Goal: Task Accomplishment & Management: Complete application form

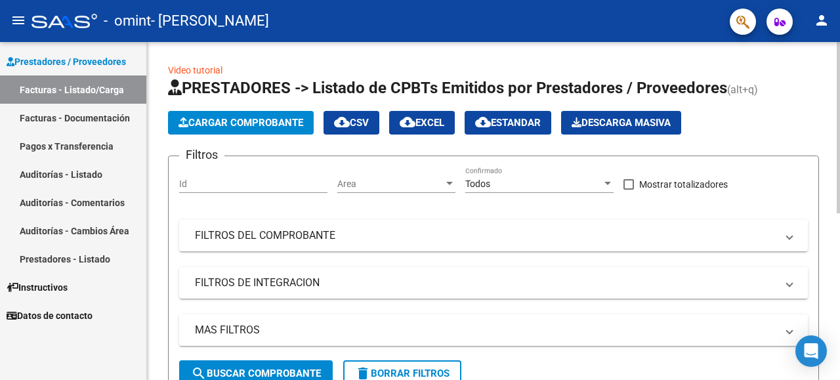
click at [272, 133] on button "Cargar Comprobante" at bounding box center [241, 123] width 146 height 24
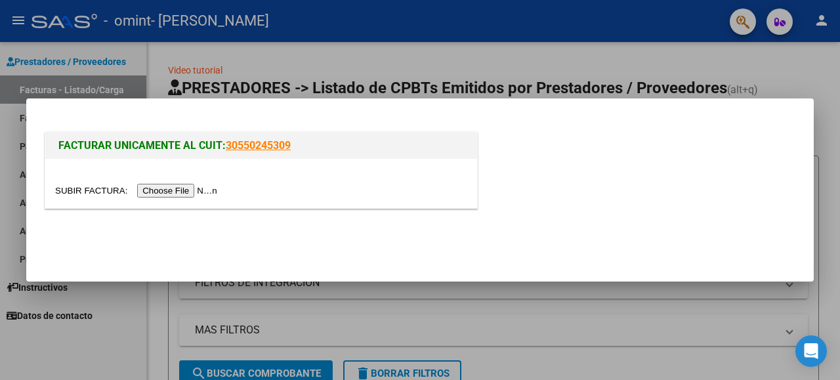
click at [205, 189] on input "file" at bounding box center [138, 191] width 166 height 14
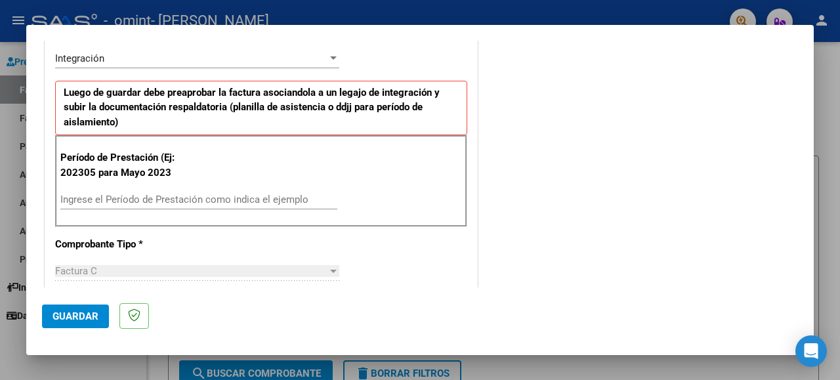
scroll to position [328, 0]
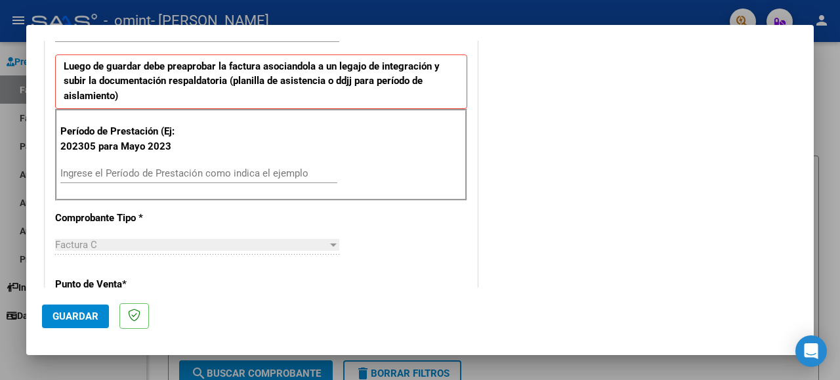
click at [197, 175] on input "Ingrese el Período de Prestación como indica el ejemplo" at bounding box center [198, 173] width 277 height 12
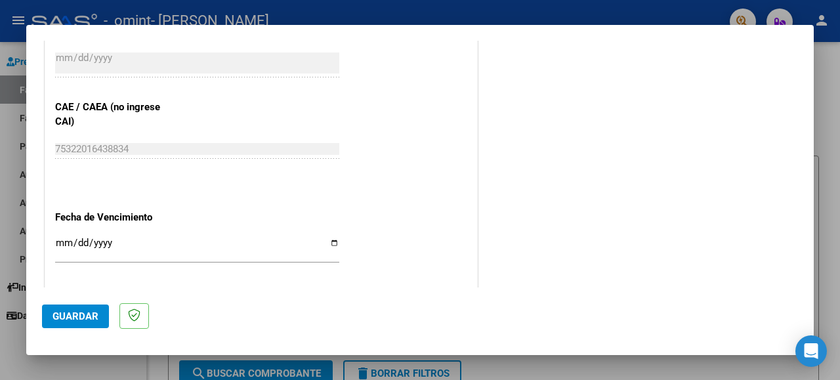
scroll to position [787, 0]
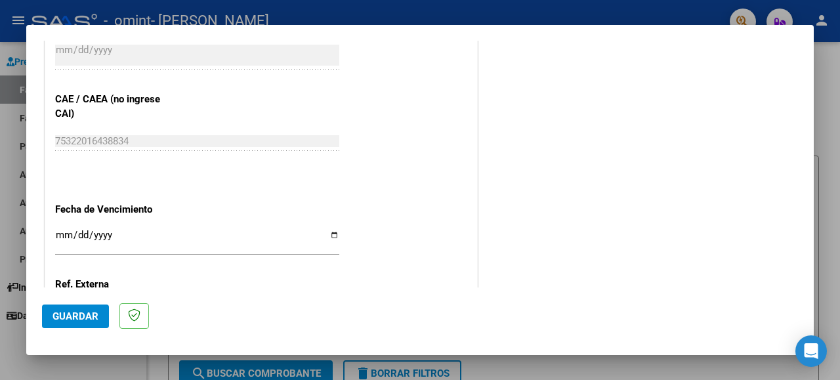
type input "202507"
click at [84, 320] on span "Guardar" at bounding box center [75, 316] width 46 height 12
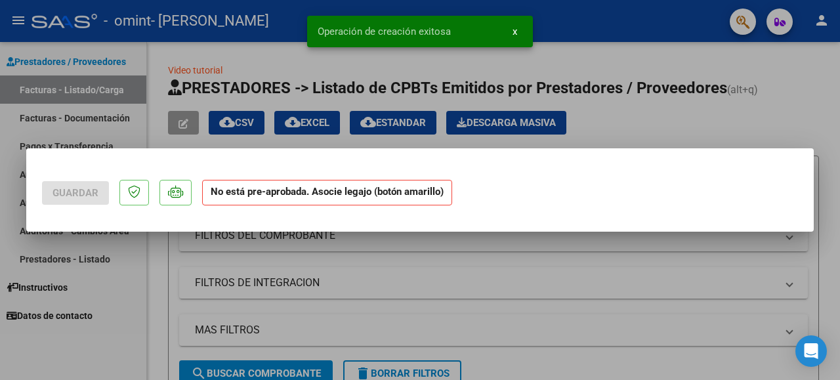
scroll to position [0, 0]
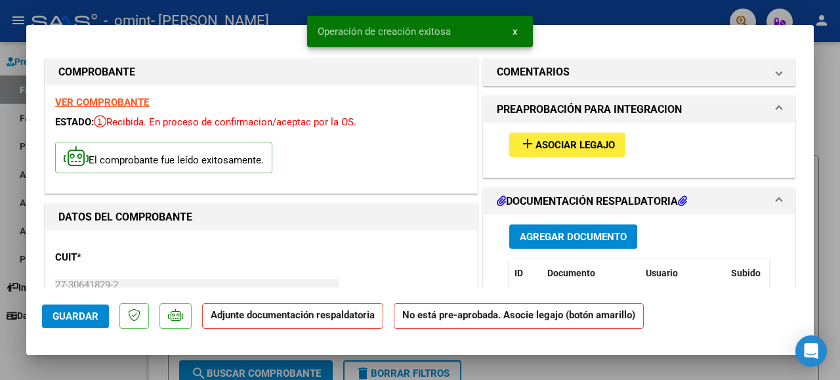
click at [600, 140] on span "Asociar Legajo" at bounding box center [574, 145] width 79 height 12
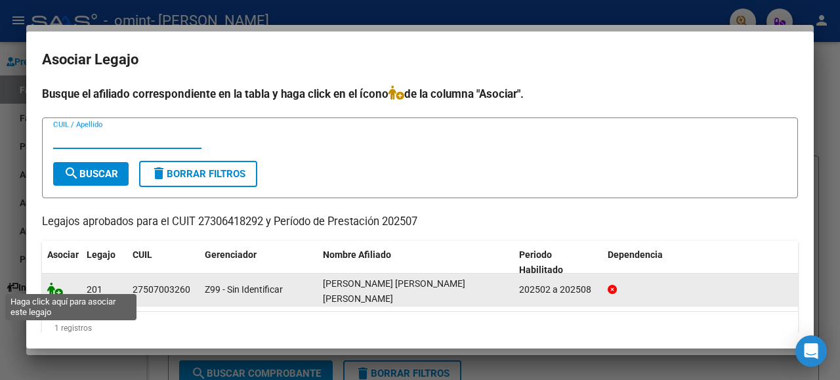
click at [52, 285] on icon at bounding box center [55, 289] width 16 height 14
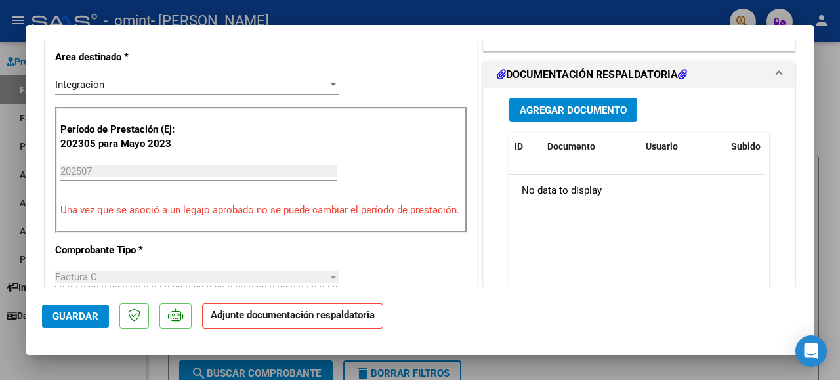
scroll to position [328, 0]
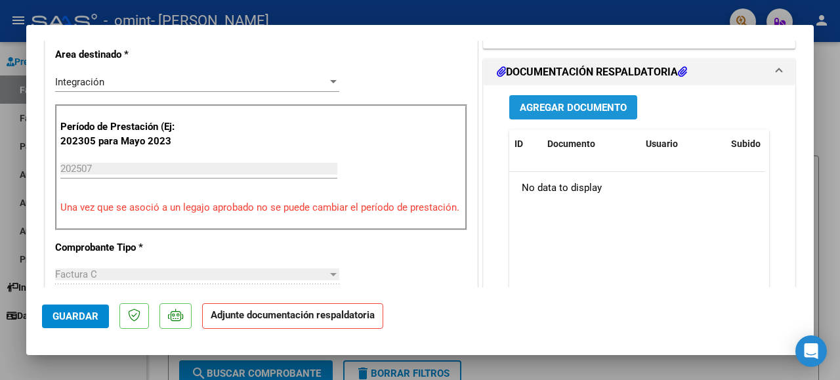
click at [562, 98] on button "Agregar Documento" at bounding box center [573, 107] width 128 height 24
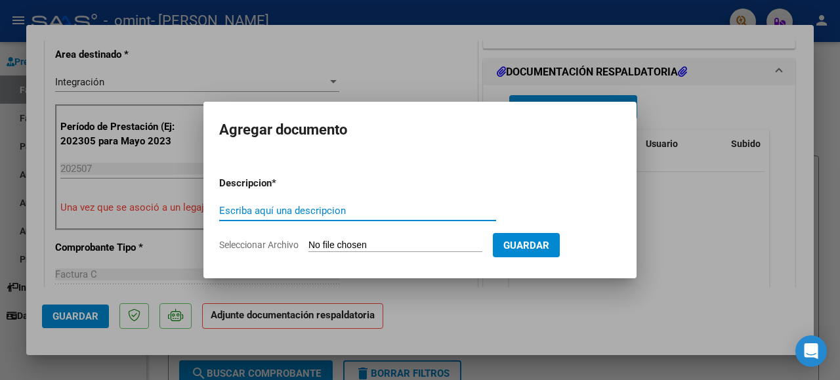
click at [306, 205] on input "Escriba aquí una descripcion" at bounding box center [357, 211] width 277 height 12
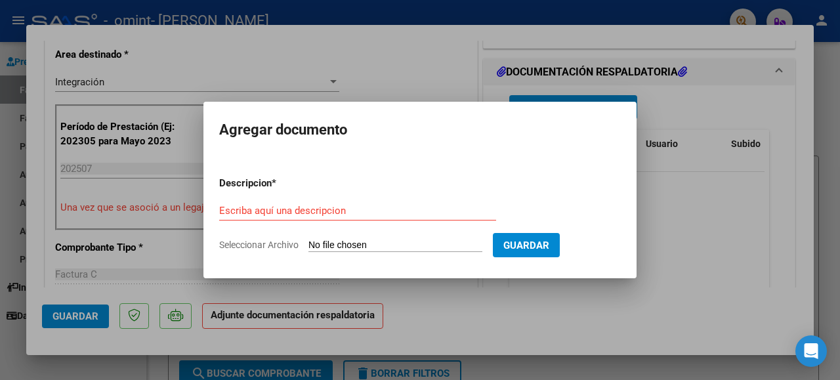
click at [326, 241] on input "Seleccionar Archivo" at bounding box center [395, 245] width 174 height 12
type input "C:\fakepath\PLANILLA ASISTENCIA [PERSON_NAME].pdf"
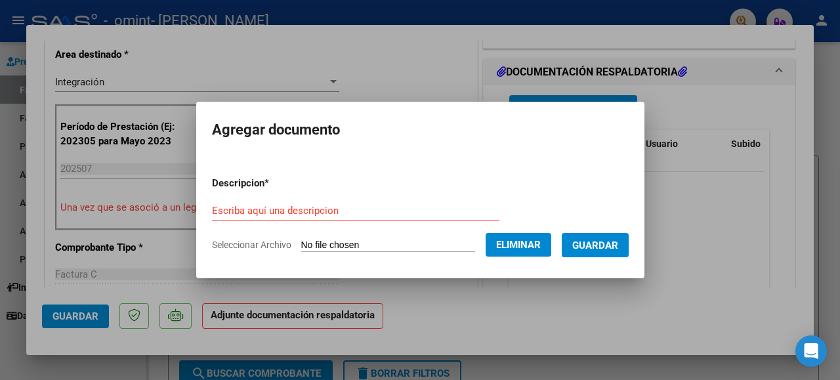
click at [593, 243] on span "Guardar" at bounding box center [595, 245] width 46 height 12
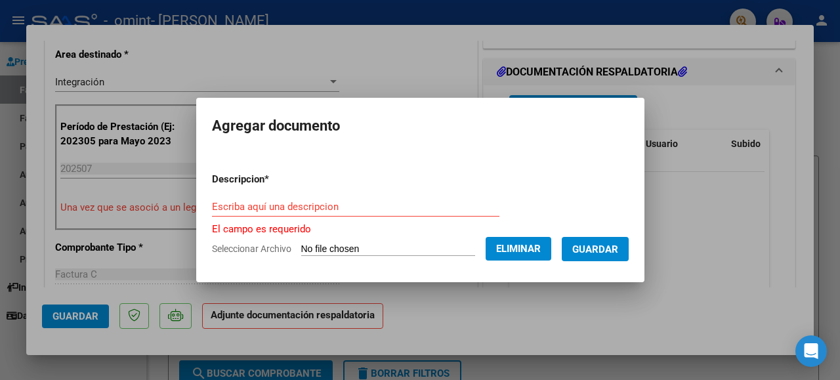
click at [356, 206] on input "Escriba aquí una descripcion" at bounding box center [355, 207] width 287 height 12
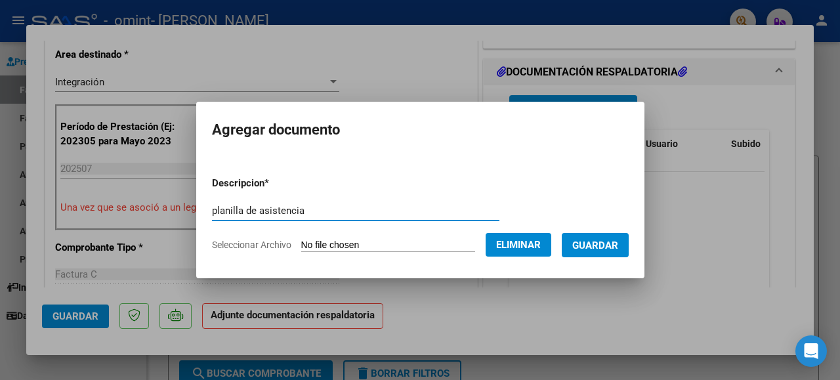
type input "planilla de asistencia"
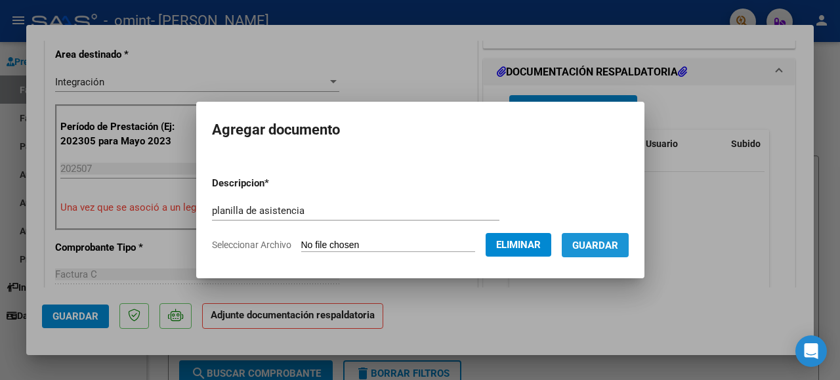
click at [605, 249] on span "Guardar" at bounding box center [595, 245] width 46 height 12
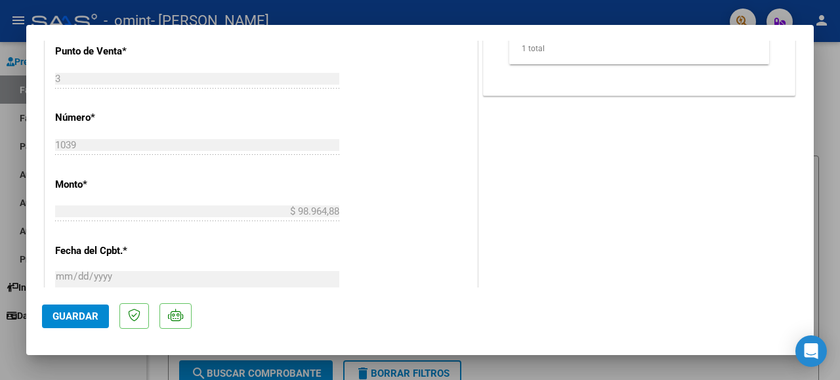
scroll to position [939, 0]
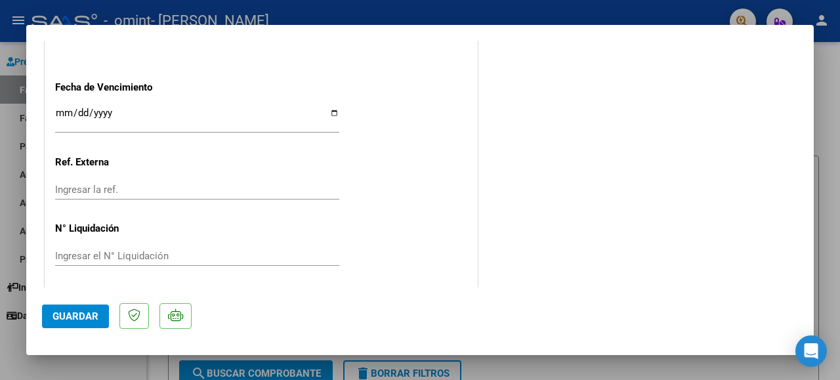
click at [71, 308] on button "Guardar" at bounding box center [75, 316] width 67 height 24
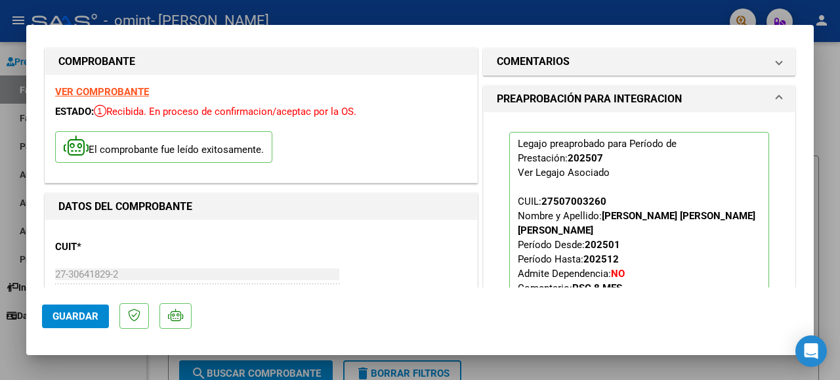
scroll to position [0, 0]
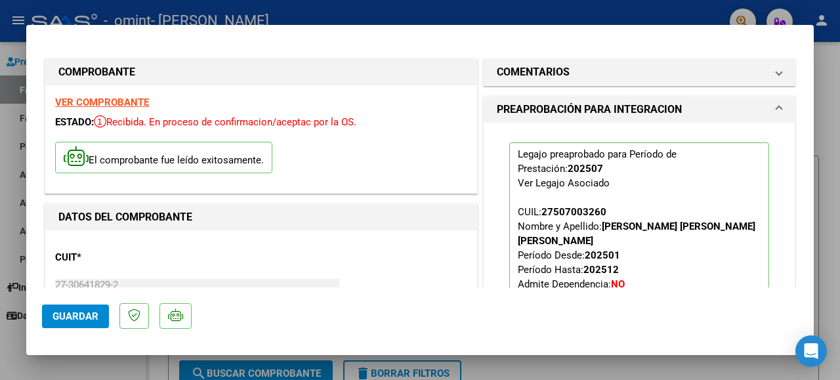
click at [644, 16] on div at bounding box center [420, 190] width 840 height 380
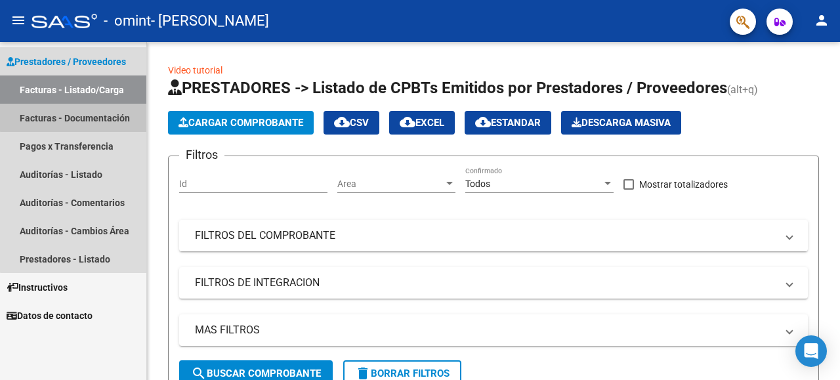
click at [81, 117] on link "Facturas - Documentación" at bounding box center [73, 118] width 146 height 28
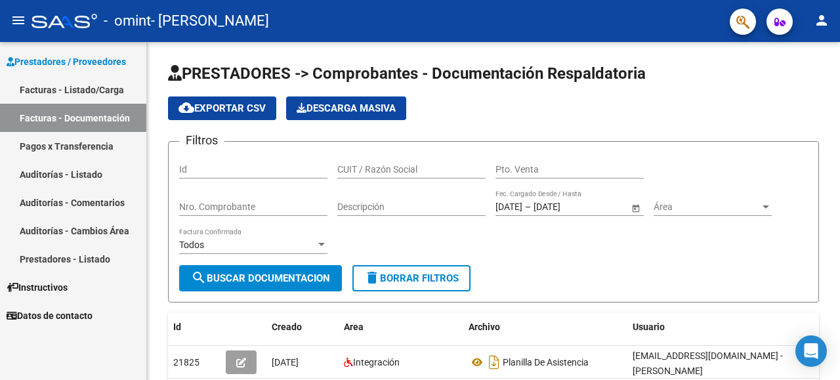
click at [825, 20] on mat-icon "person" at bounding box center [822, 20] width 16 height 16
